Goal: Task Accomplishment & Management: Manage account settings

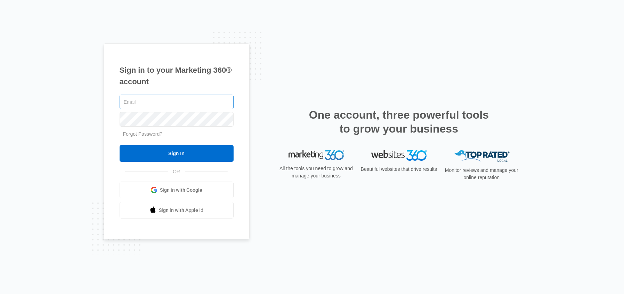
type input "[EMAIL_ADDRESS][DOMAIN_NAME]"
click at [174, 106] on input "[EMAIL_ADDRESS][DOMAIN_NAME]" at bounding box center [177, 102] width 114 height 15
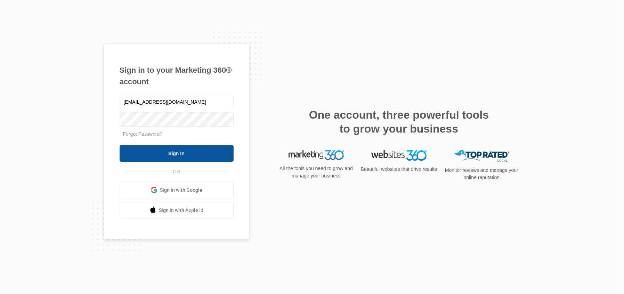
click at [198, 157] on input "Sign In" at bounding box center [177, 153] width 114 height 17
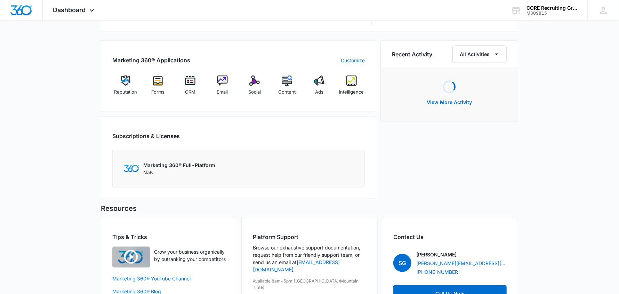
scroll to position [417, 0]
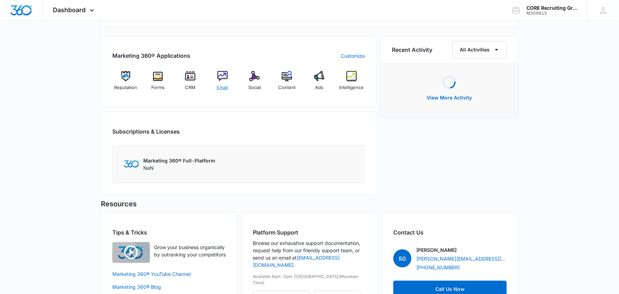
click at [221, 80] on img at bounding box center [222, 76] width 10 height 10
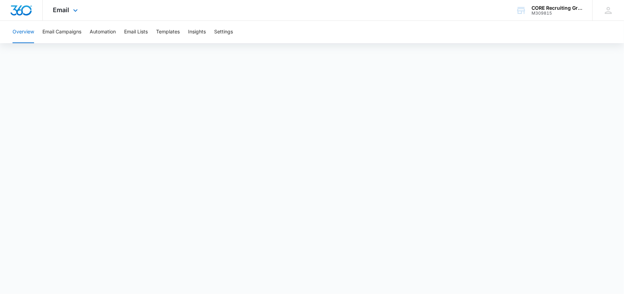
click at [19, 11] on img "Dashboard" at bounding box center [21, 10] width 22 height 10
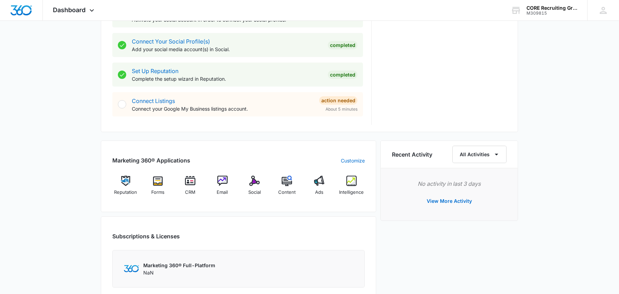
scroll to position [417, 0]
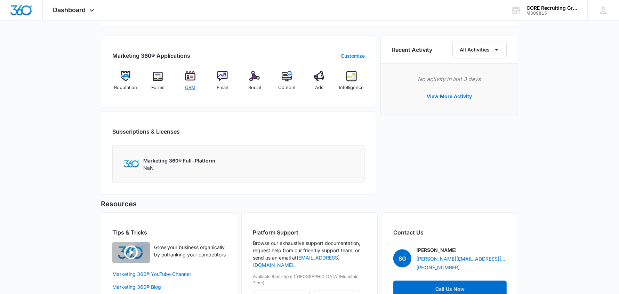
click at [189, 76] on img at bounding box center [190, 76] width 10 height 10
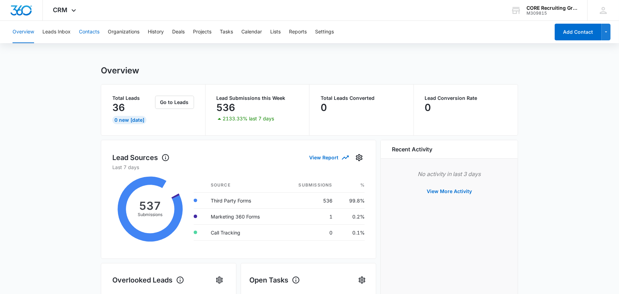
click at [87, 31] on button "Contacts" at bounding box center [89, 32] width 21 height 22
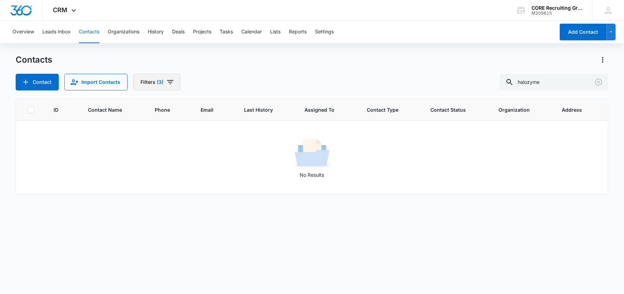
click at [157, 80] on span "(3)" at bounding box center [160, 82] width 7 height 5
click at [215, 145] on icon "Show Status filters" at bounding box center [215, 144] width 8 height 8
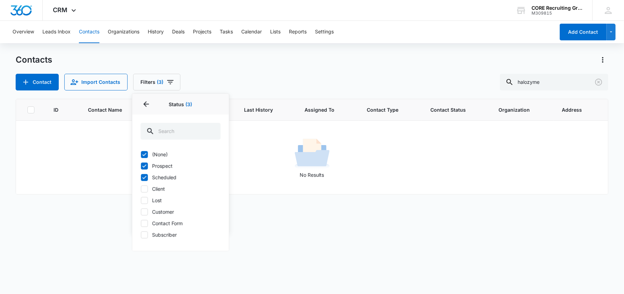
click at [144, 165] on icon at bounding box center [144, 166] width 6 height 6
click at [141, 166] on input "Prospect" at bounding box center [141, 166] width 0 height 0
checkbox input "false"
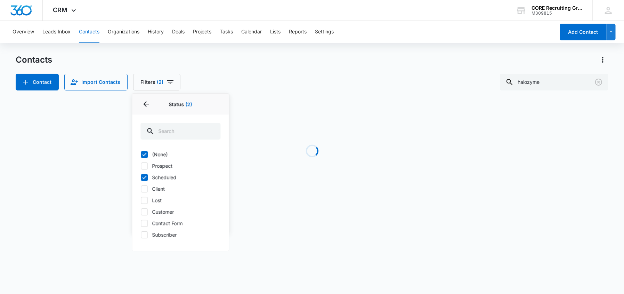
click at [144, 153] on icon at bounding box center [144, 154] width 6 height 6
click at [141, 154] on input "(None)" at bounding box center [141, 154] width 0 height 0
checkbox input "false"
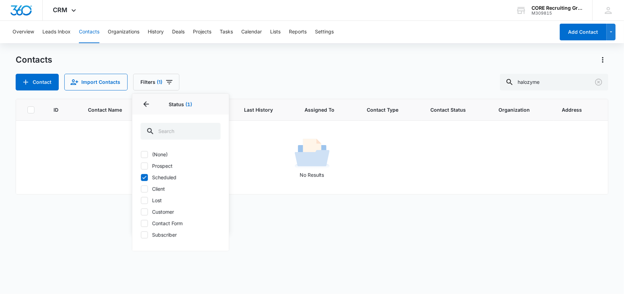
click at [309, 217] on div "ID Contact Name Phone Email Last History Assigned To Contact Type Contact Statu…" at bounding box center [312, 192] width 593 height 186
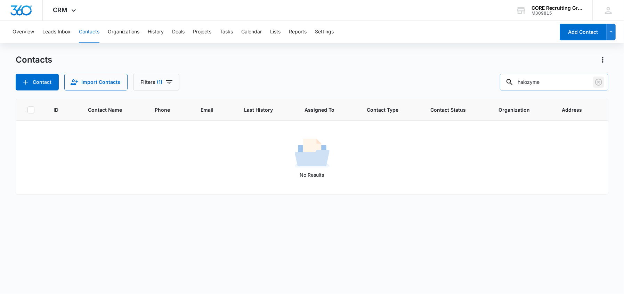
click at [599, 82] on icon "Clear" at bounding box center [599, 82] width 8 height 8
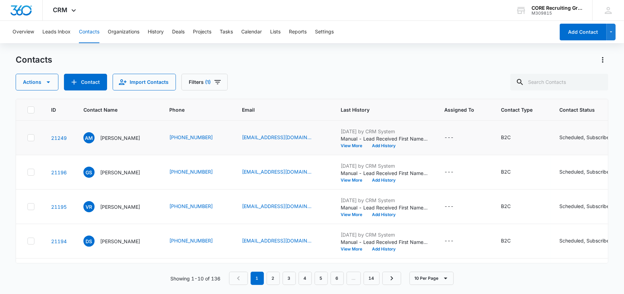
click at [22, 138] on td at bounding box center [29, 138] width 27 height 34
drag, startPoint x: 28, startPoint y: 175, endPoint x: 35, endPoint y: 156, distance: 20.5
click at [29, 174] on icon at bounding box center [31, 172] width 6 height 6
click at [27, 173] on input "checkbox" at bounding box center [27, 172] width 0 height 0
click at [31, 139] on icon at bounding box center [31, 138] width 6 height 6
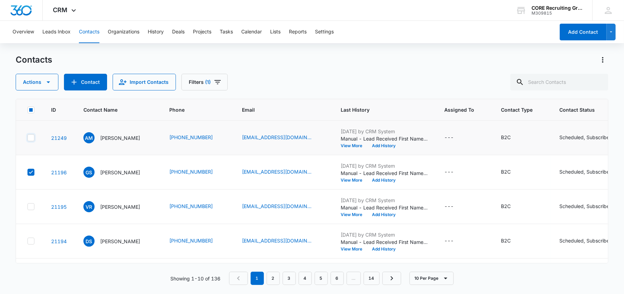
click at [27, 138] on input "checkbox" at bounding box center [27, 138] width 0 height 0
drag, startPoint x: 29, startPoint y: 207, endPoint x: 30, endPoint y: 229, distance: 22.3
click at [29, 207] on icon at bounding box center [31, 207] width 6 height 6
click at [27, 207] on input "checkbox" at bounding box center [27, 207] width 0 height 0
drag, startPoint x: 33, startPoint y: 242, endPoint x: 48, endPoint y: 222, distance: 25.8
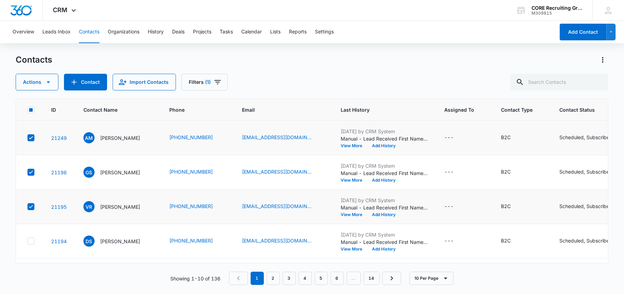
click at [33, 241] on icon at bounding box center [31, 241] width 6 height 6
click at [27, 241] on input "checkbox" at bounding box center [27, 241] width 0 height 0
click at [29, 205] on icon at bounding box center [31, 206] width 6 height 6
click at [27, 206] on input "checkbox" at bounding box center [27, 206] width 0 height 0
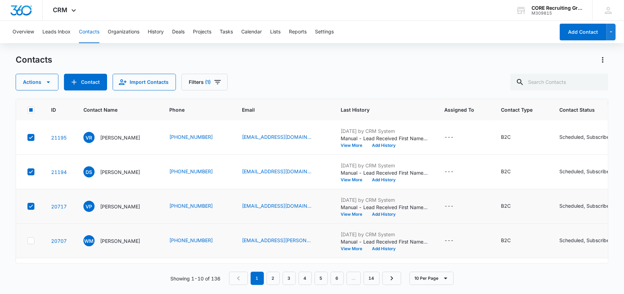
drag, startPoint x: 30, startPoint y: 237, endPoint x: 38, endPoint y: 229, distance: 11.3
click at [30, 238] on icon at bounding box center [31, 241] width 6 height 6
click at [27, 241] on input "checkbox" at bounding box center [27, 241] width 0 height 0
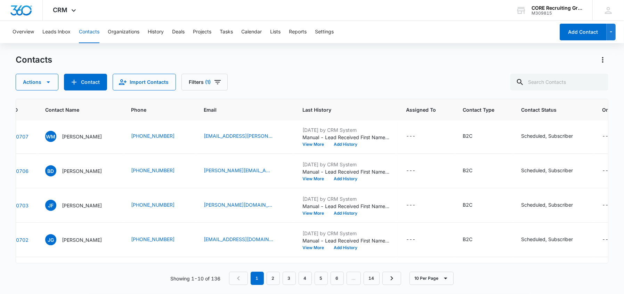
scroll to position [174, 0]
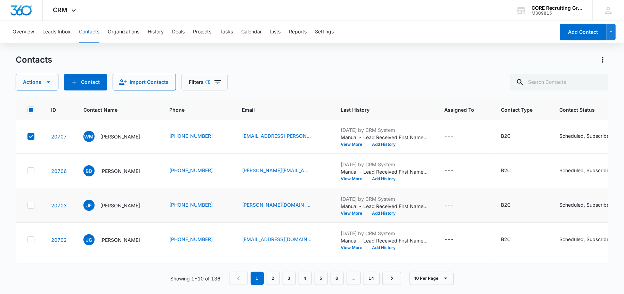
drag, startPoint x: 31, startPoint y: 172, endPoint x: 30, endPoint y: 200, distance: 28.5
click at [31, 172] on icon at bounding box center [31, 171] width 6 height 6
click at [27, 171] on input "checkbox" at bounding box center [27, 171] width 0 height 0
drag, startPoint x: 30, startPoint y: 204, endPoint x: 30, endPoint y: 249, distance: 45.2
click at [30, 205] on icon at bounding box center [31, 205] width 6 height 6
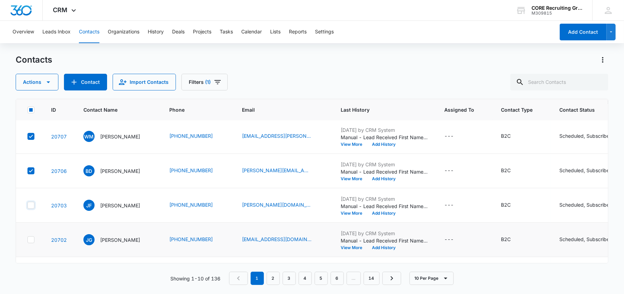
click at [27, 205] on input "checkbox" at bounding box center [27, 205] width 0 height 0
click at [34, 237] on div at bounding box center [30, 239] width 7 height 7
click at [27, 240] on input "checkbox" at bounding box center [27, 240] width 0 height 0
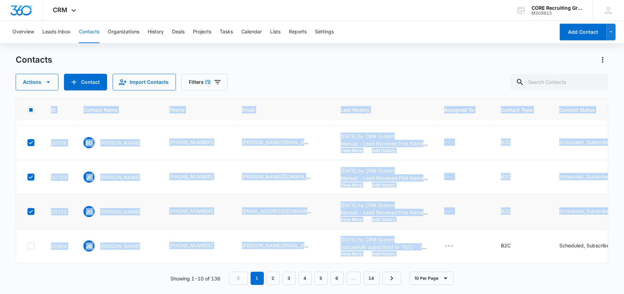
scroll to position [207, 0]
drag, startPoint x: 447, startPoint y: 256, endPoint x: 519, endPoint y: 261, distance: 72.5
click at [521, 261] on div "ID Contact Name Phone Email Last History Assigned To Contact Type Contact Statu…" at bounding box center [312, 181] width 593 height 165
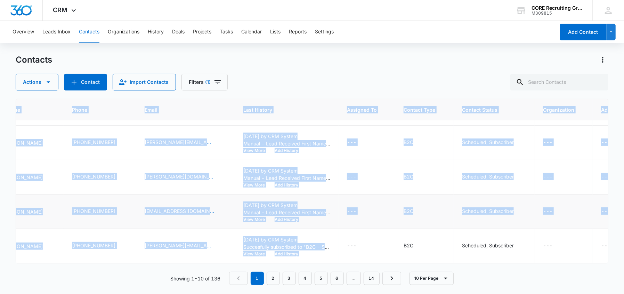
scroll to position [206, 0]
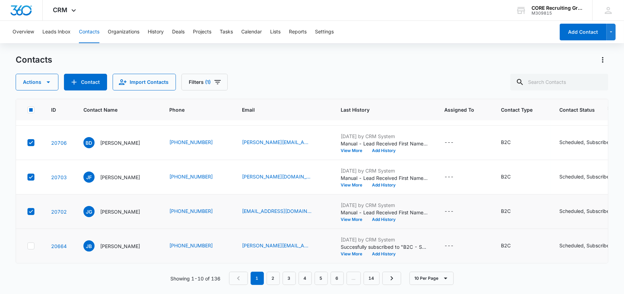
click at [30, 244] on icon at bounding box center [31, 245] width 4 height 3
click at [27, 246] on input "checkbox" at bounding box center [27, 246] width 0 height 0
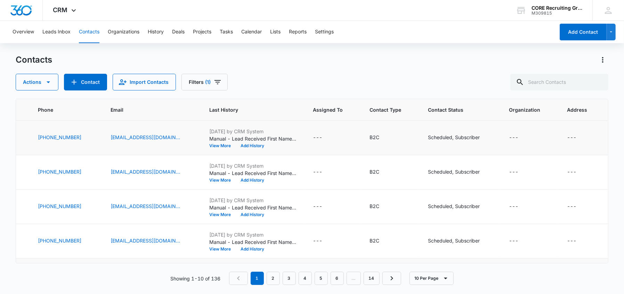
scroll to position [0, 134]
click at [492, 136] on icon "Contact Status - Scheduled, Subscriber - Select to Edit Field" at bounding box center [488, 138] width 8 height 8
click at [502, 94] on div "Scheduled Subscriber" at bounding box center [459, 92] width 91 height 17
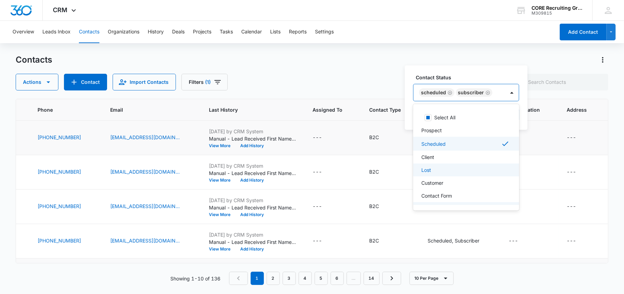
click at [452, 170] on div "Lost" at bounding box center [466, 169] width 88 height 7
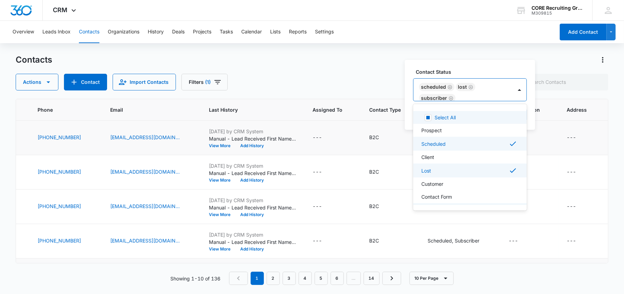
click at [450, 87] on icon "Remove Scheduled" at bounding box center [450, 87] width 4 height 4
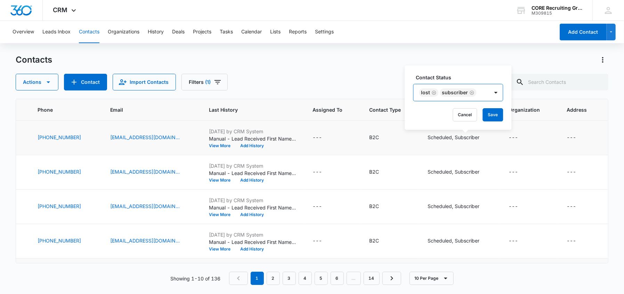
click at [481, 92] on div "Lost Subscriber" at bounding box center [451, 92] width 75 height 17
click at [494, 111] on button "Save" at bounding box center [493, 114] width 21 height 13
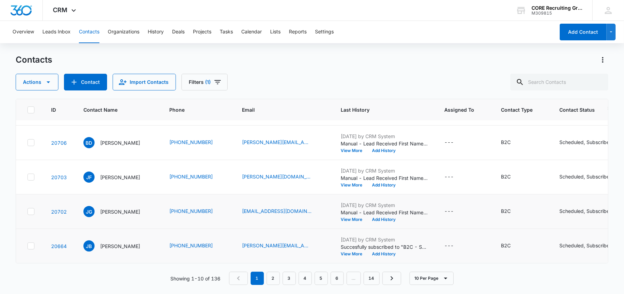
scroll to position [206, 143]
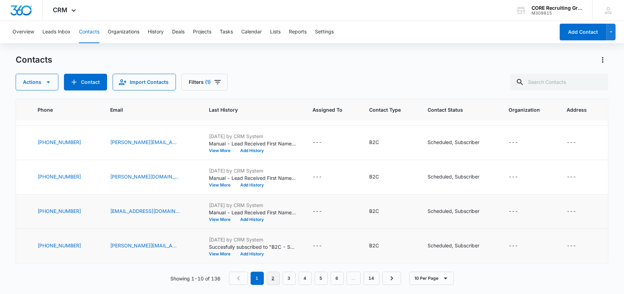
click at [277, 275] on link "2" at bounding box center [273, 278] width 13 height 13
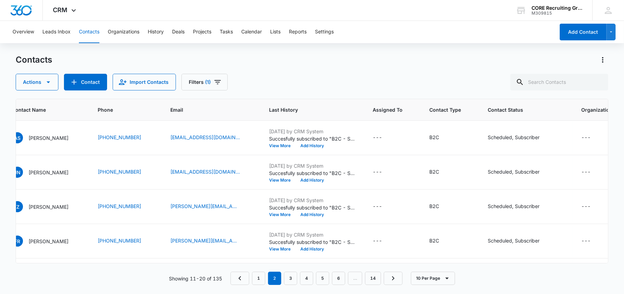
scroll to position [0, 0]
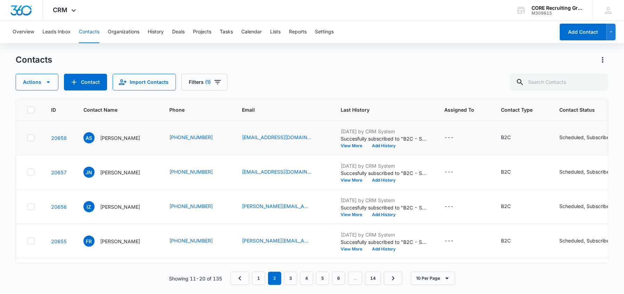
click at [32, 136] on icon at bounding box center [31, 138] width 6 height 6
click at [27, 138] on input "checkbox" at bounding box center [27, 138] width 0 height 0
drag, startPoint x: 30, startPoint y: 174, endPoint x: 31, endPoint y: 201, distance: 26.5
click at [30, 175] on icon at bounding box center [31, 172] width 6 height 6
click at [27, 173] on input "checkbox" at bounding box center [27, 172] width 0 height 0
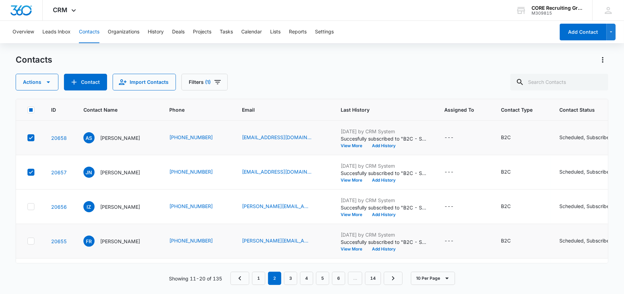
drag, startPoint x: 31, startPoint y: 207, endPoint x: 30, endPoint y: 236, distance: 29.2
click at [31, 208] on icon at bounding box center [31, 207] width 6 height 6
click at [27, 207] on input "checkbox" at bounding box center [27, 207] width 0 height 0
click at [31, 242] on icon at bounding box center [31, 241] width 6 height 6
click at [27, 241] on input "checkbox" at bounding box center [27, 241] width 0 height 0
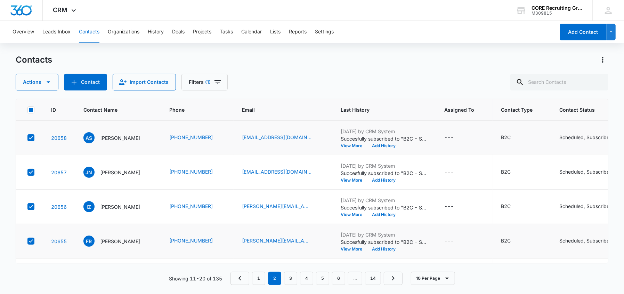
click at [31, 241] on icon at bounding box center [31, 240] width 4 height 3
click at [27, 241] on input "checkbox" at bounding box center [27, 241] width 0 height 0
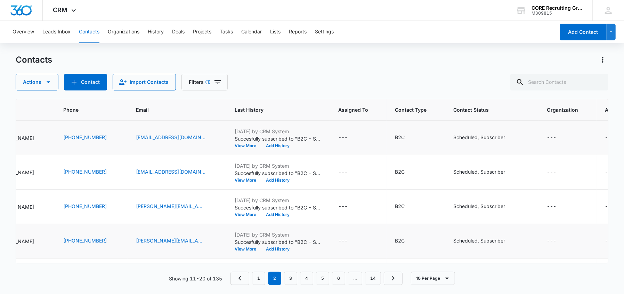
scroll to position [0, 107]
click at [515, 242] on icon "Contact Status - Scheduled, Subscriber - Select to Edit Field" at bounding box center [513, 241] width 6 height 6
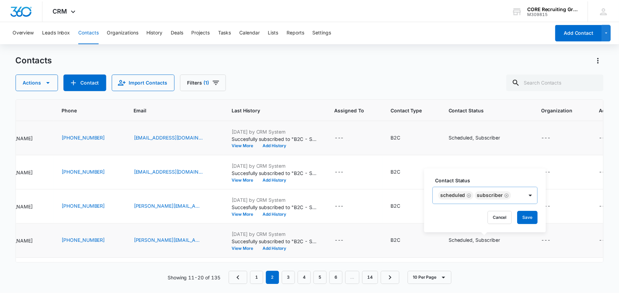
scroll to position [8, 0]
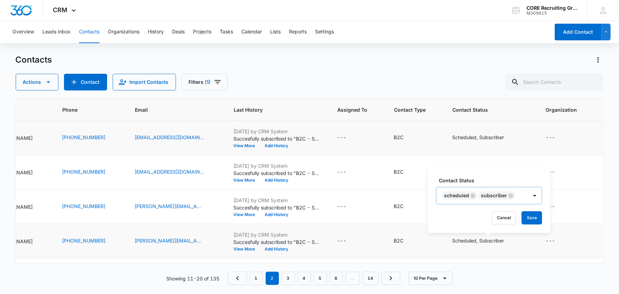
click at [517, 196] on div "Contact Status Scheduled Subscriber Cancel Save" at bounding box center [489, 200] width 123 height 64
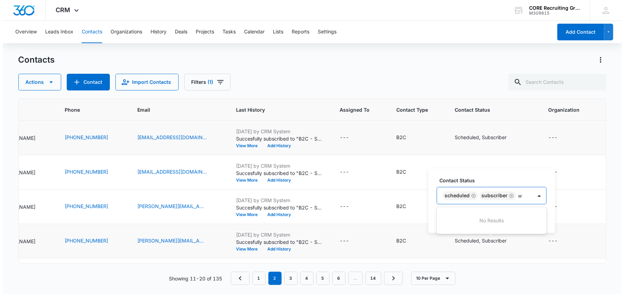
scroll to position [0, 0]
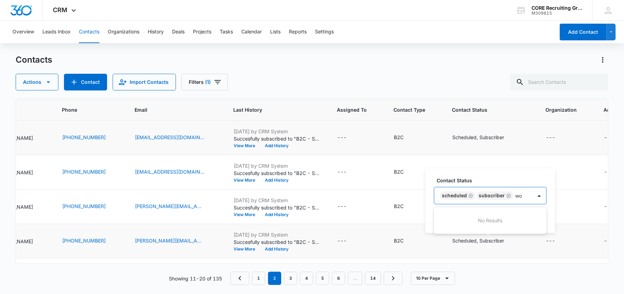
type input "won"
click at [480, 199] on div "Scheduled Subscriber" at bounding box center [484, 193] width 99 height 22
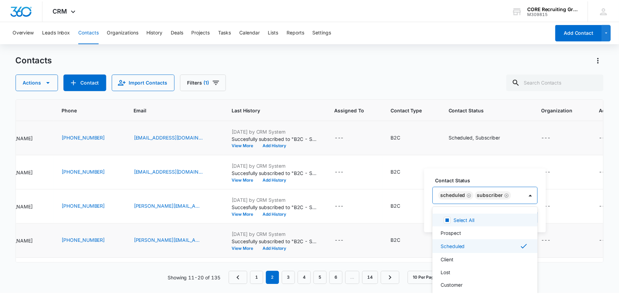
scroll to position [8, 0]
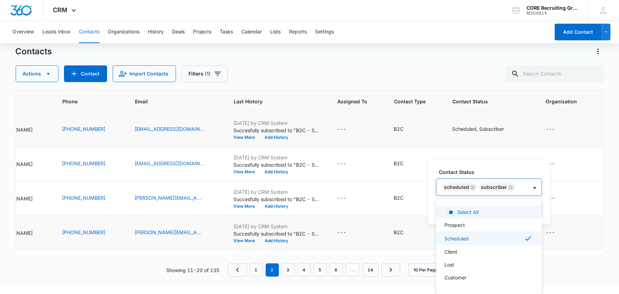
click at [519, 195] on div "Scheduled Subscriber" at bounding box center [482, 187] width 91 height 17
click at [467, 251] on div "Client" at bounding box center [489, 251] width 88 height 7
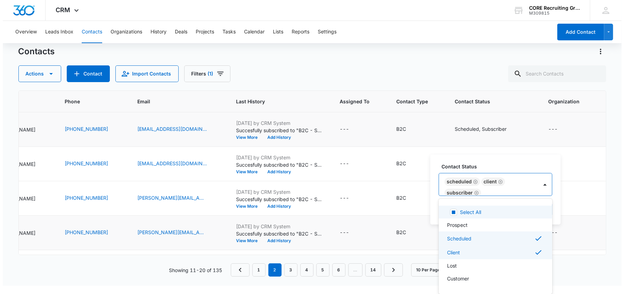
scroll to position [0, 0]
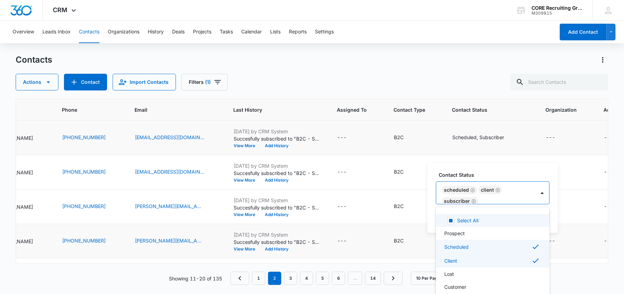
click at [515, 185] on div "Scheduled Client Subscriber" at bounding box center [486, 193] width 99 height 22
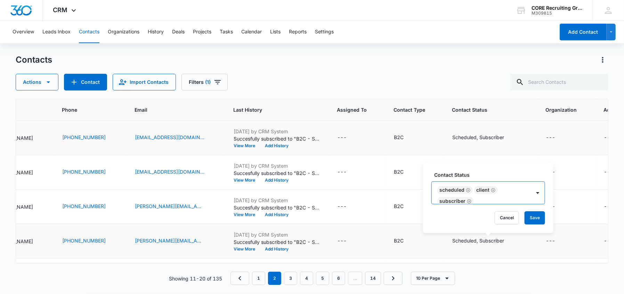
click at [467, 189] on icon "Remove Scheduled" at bounding box center [468, 190] width 5 height 5
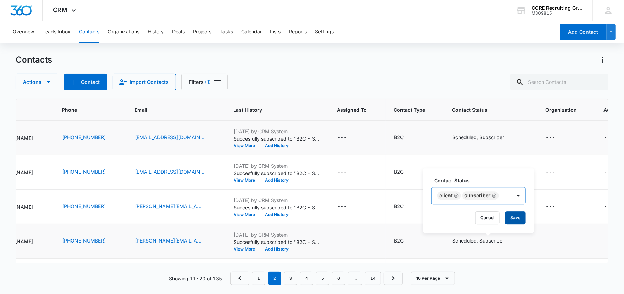
click at [517, 216] on button "Save" at bounding box center [516, 217] width 21 height 13
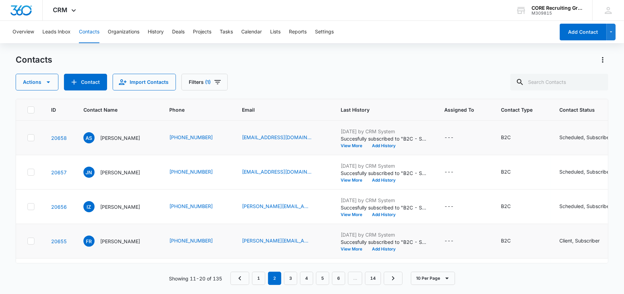
click at [27, 135] on div at bounding box center [30, 137] width 7 height 7
click at [27, 138] on input "checkbox" at bounding box center [27, 138] width 0 height 0
click at [30, 172] on icon at bounding box center [31, 171] width 4 height 3
click at [27, 172] on input "checkbox" at bounding box center [27, 172] width 0 height 0
click at [31, 207] on icon at bounding box center [31, 207] width 6 height 6
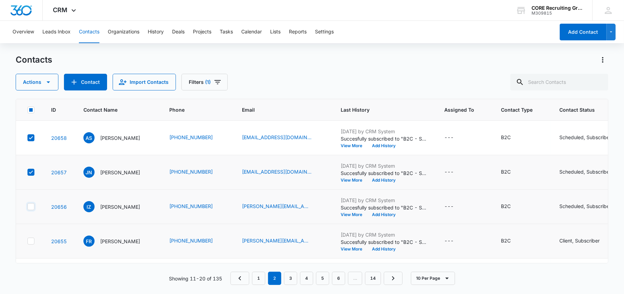
click at [27, 207] on input "checkbox" at bounding box center [27, 207] width 0 height 0
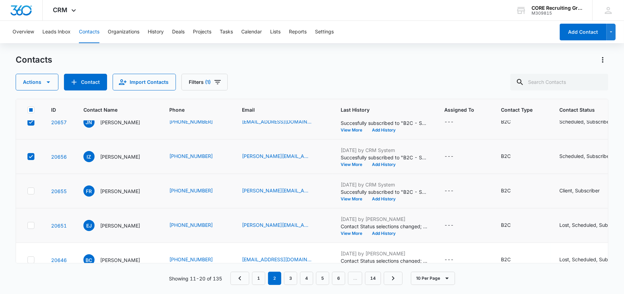
scroll to position [69, 0]
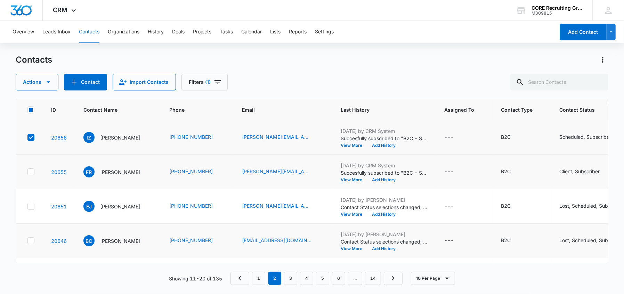
drag, startPoint x: 32, startPoint y: 209, endPoint x: 32, endPoint y: 231, distance: 22.3
click at [32, 209] on td at bounding box center [29, 206] width 27 height 34
click at [32, 240] on icon at bounding box center [31, 241] width 6 height 6
click at [27, 241] on input "checkbox" at bounding box center [27, 241] width 0 height 0
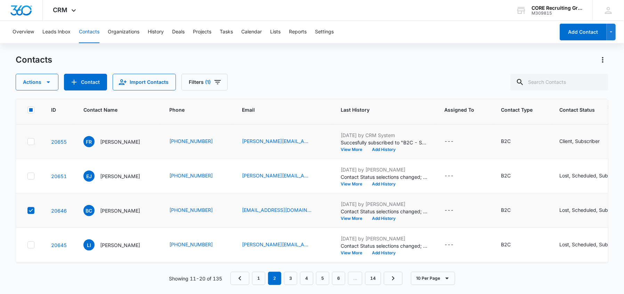
scroll to position [174, 0]
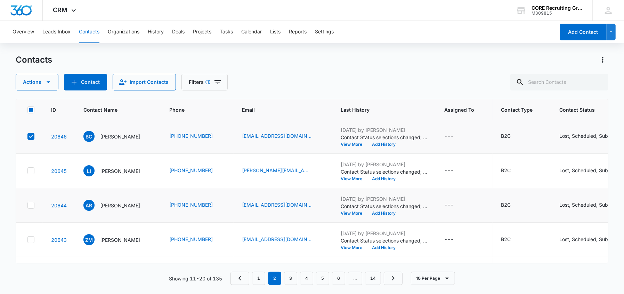
click at [32, 173] on icon at bounding box center [31, 171] width 6 height 6
click at [27, 171] on input "checkbox" at bounding box center [27, 171] width 0 height 0
click at [33, 205] on icon at bounding box center [31, 205] width 6 height 6
click at [27, 205] on input "checkbox" at bounding box center [27, 205] width 0 height 0
click at [31, 240] on icon at bounding box center [31, 240] width 6 height 6
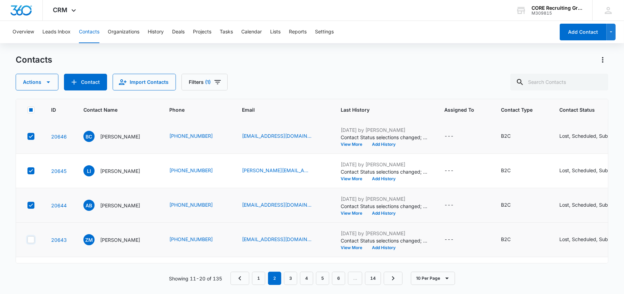
click at [27, 240] on input "checkbox" at bounding box center [27, 240] width 0 height 0
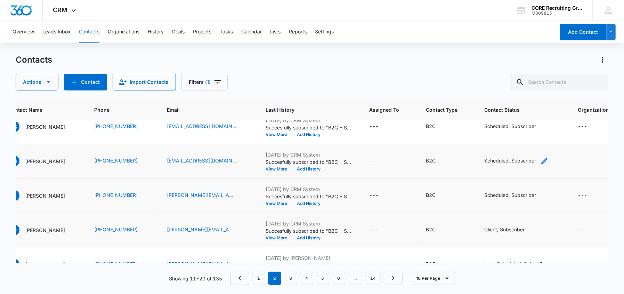
scroll to position [0, 75]
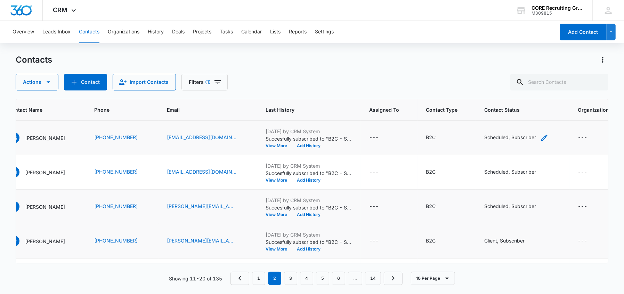
click at [548, 137] on icon "Contact Status - Scheduled, Subscriber - Select to Edit Field" at bounding box center [545, 138] width 6 height 6
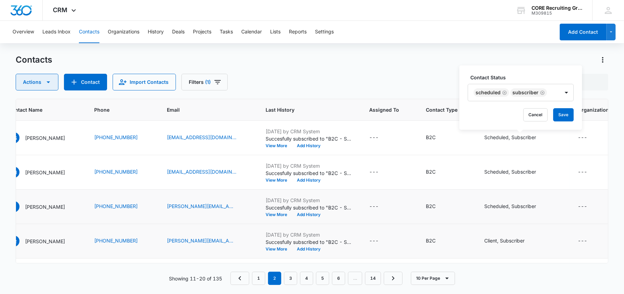
click at [45, 85] on icon "button" at bounding box center [48, 82] width 8 height 8
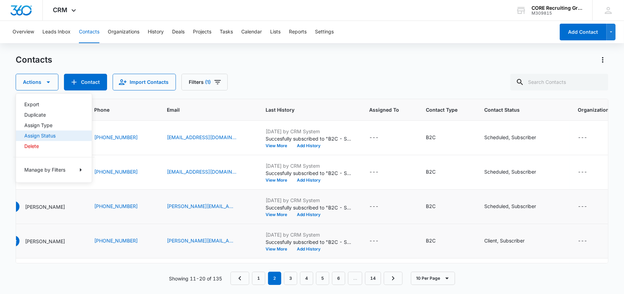
click at [39, 135] on div "Assign Status" at bounding box center [49, 135] width 51 height 5
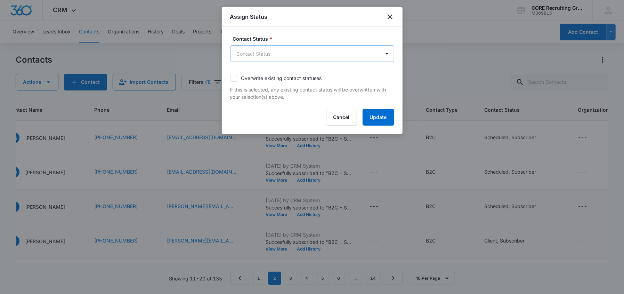
click at [288, 53] on body "CRM Apps Reputation Forms CRM Email Social Content Ads Intelligence Files Brand…" at bounding box center [312, 147] width 624 height 294
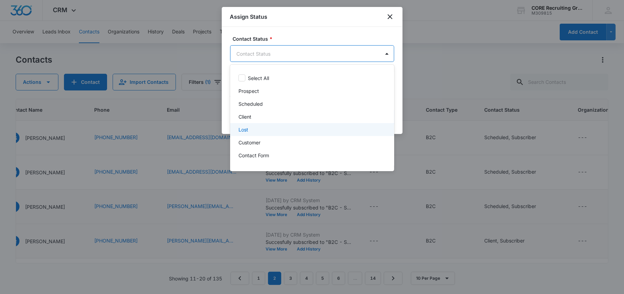
click at [264, 127] on div "Lost" at bounding box center [312, 129] width 146 height 7
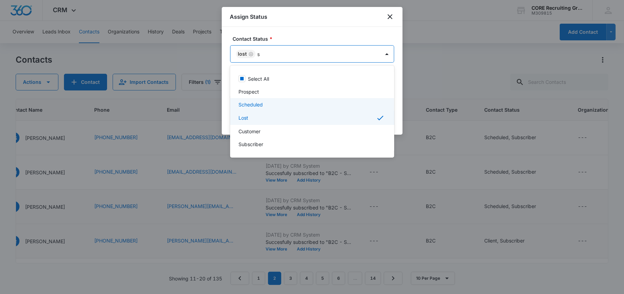
type input "su"
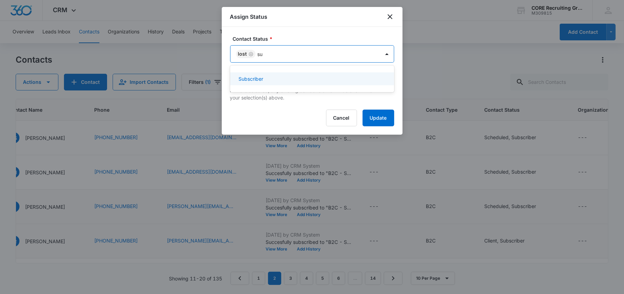
click at [274, 78] on div "Subscriber" at bounding box center [312, 78] width 146 height 7
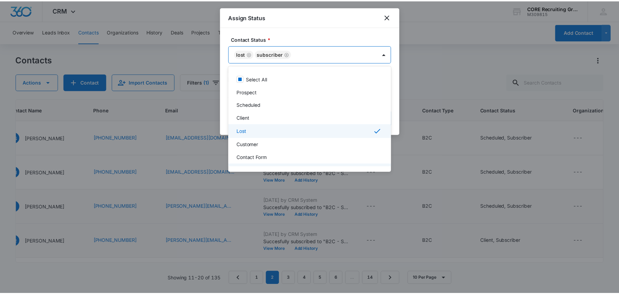
scroll to position [12, 0]
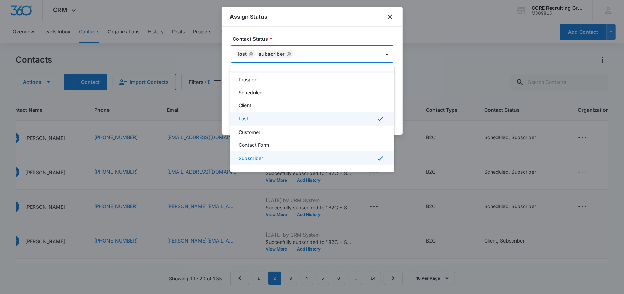
click at [335, 52] on div at bounding box center [312, 147] width 624 height 294
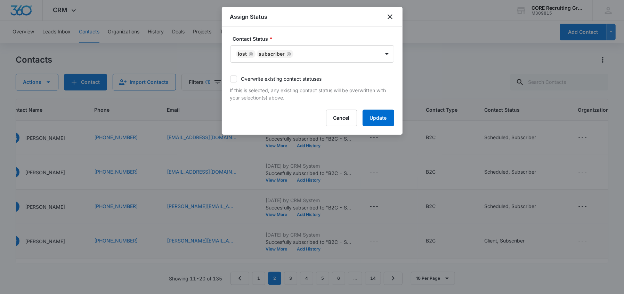
click at [235, 78] on icon at bounding box center [234, 79] width 6 height 6
click at [230, 79] on input "Overwrite existing contact statuses" at bounding box center [230, 79] width 0 height 0
click at [378, 118] on button "Update" at bounding box center [379, 118] width 32 height 17
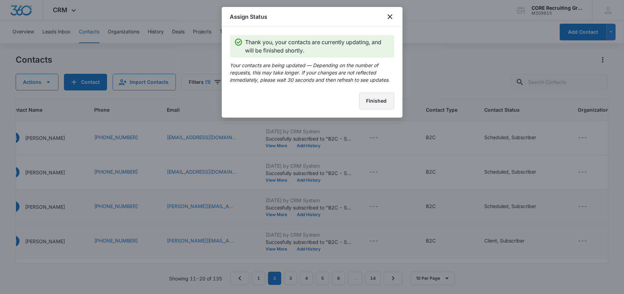
click at [387, 103] on button "Finished" at bounding box center [376, 101] width 35 height 17
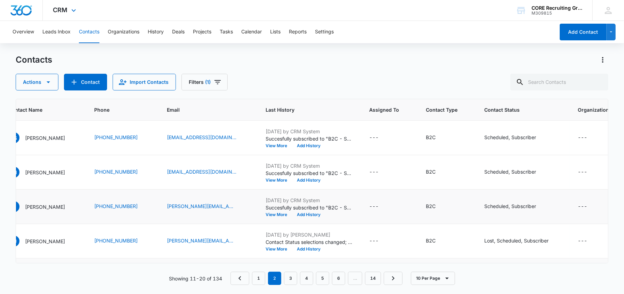
click at [28, 10] on img "Dashboard" at bounding box center [21, 10] width 22 height 10
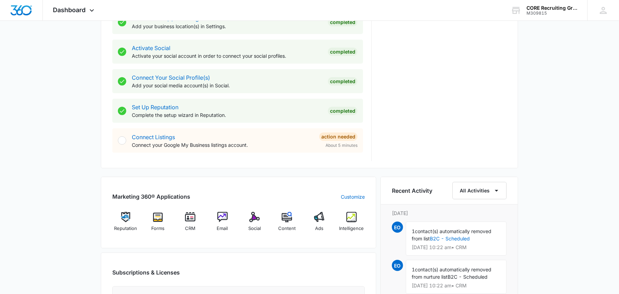
scroll to position [348, 0]
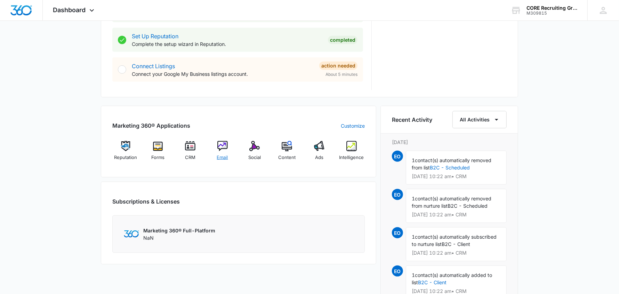
click at [228, 150] on img at bounding box center [222, 146] width 10 height 10
